Goal: Check status: Check status

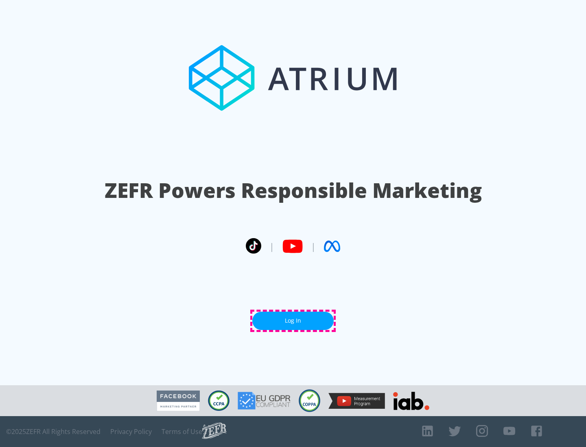
click at [293, 321] on link "Log In" at bounding box center [292, 321] width 81 height 18
